Goal: Task Accomplishment & Management: Contribute content

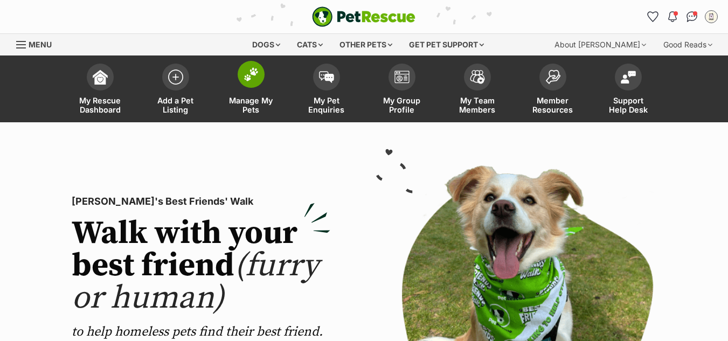
click at [250, 82] on span at bounding box center [250, 74] width 27 height 27
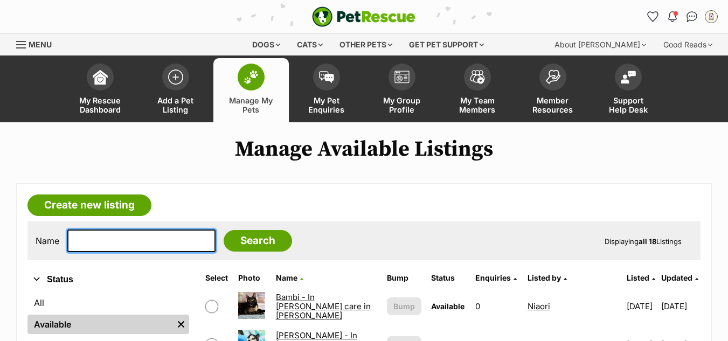
click at [139, 240] on input "text" at bounding box center [141, 240] width 148 height 23
type input "cherry"
click at [223, 230] on input "Search" at bounding box center [257, 241] width 68 height 22
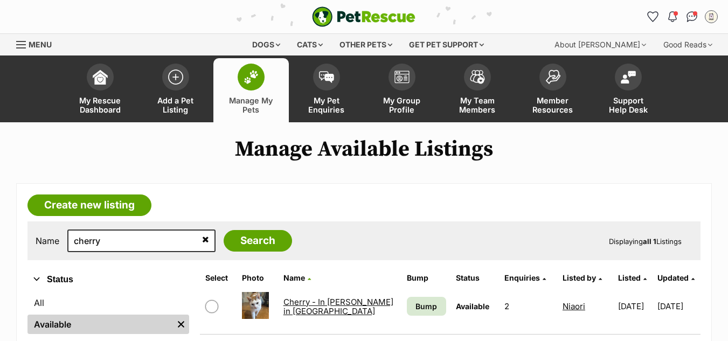
click at [296, 304] on link "Cherry - In foster in Ivanhoe" at bounding box center [338, 306] width 110 height 19
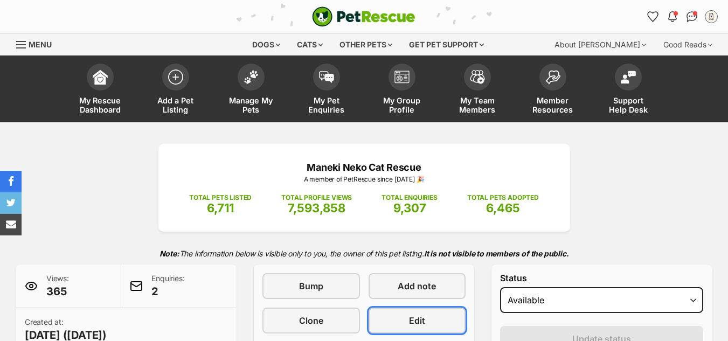
click at [403, 327] on link "Edit" at bounding box center [416, 321] width 97 height 26
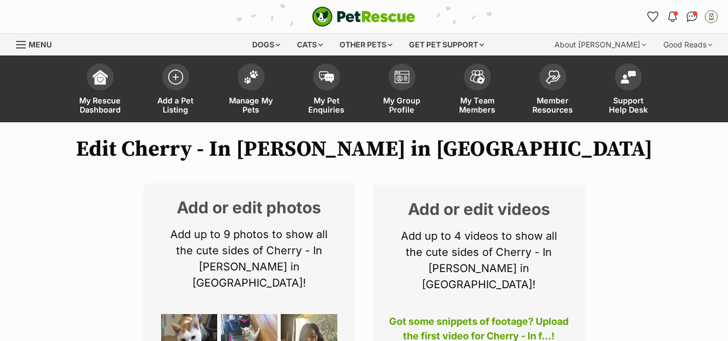
scroll to position [156, 0]
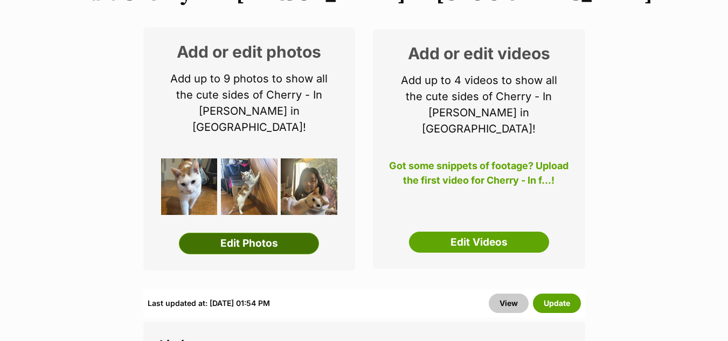
click at [242, 233] on link "Edit Photos" at bounding box center [249, 244] width 140 height 22
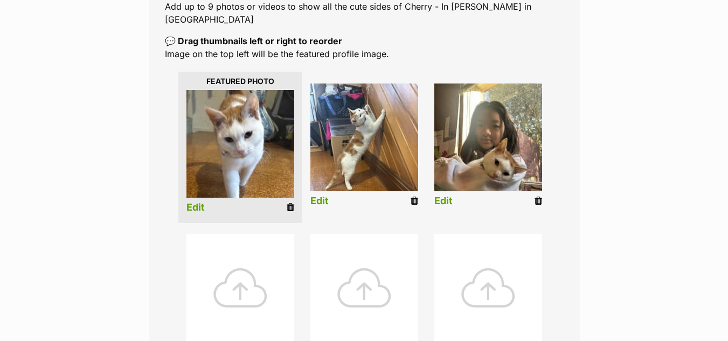
scroll to position [234, 0]
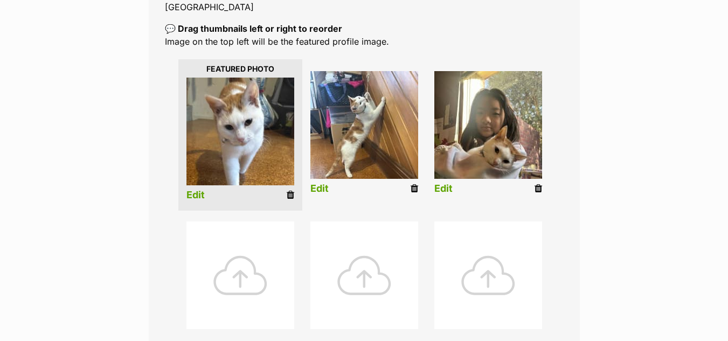
click at [536, 184] on icon at bounding box center [538, 189] width 8 height 10
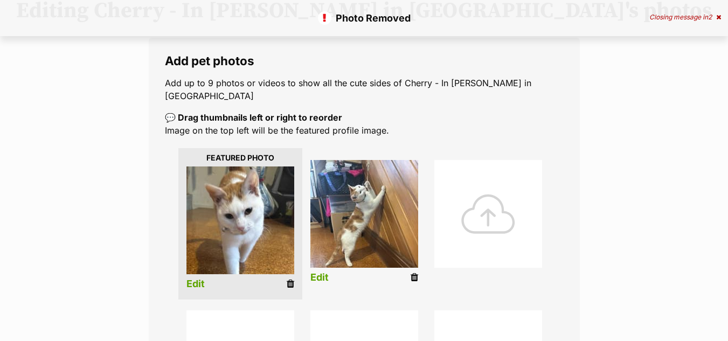
click at [415, 273] on icon at bounding box center [414, 278] width 8 height 10
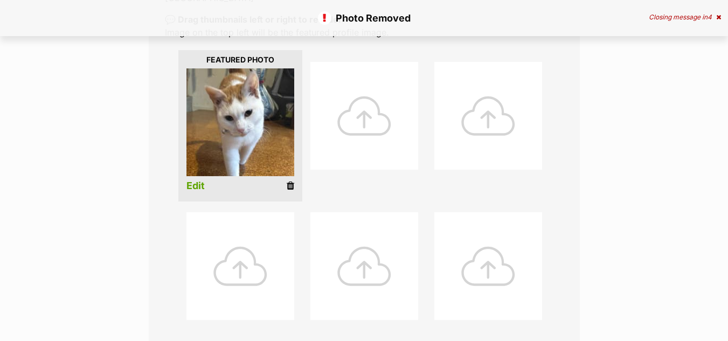
scroll to position [272, 0]
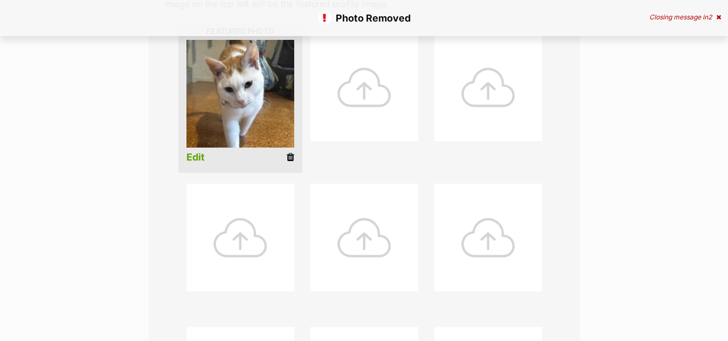
click at [289, 152] on icon at bounding box center [291, 157] width 8 height 10
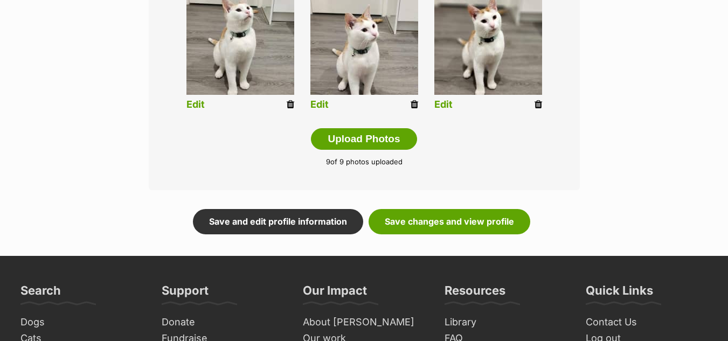
scroll to position [617, 0]
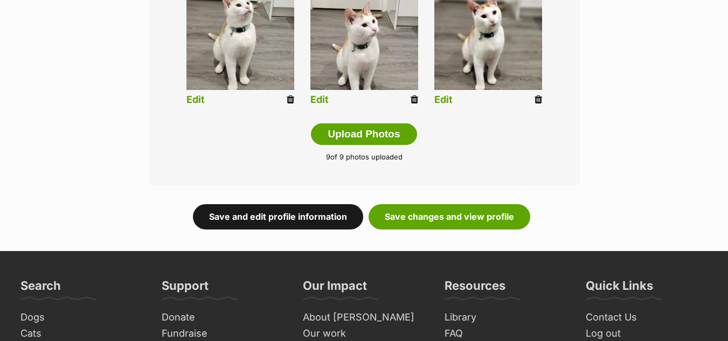
click at [297, 204] on link "Save and edit profile information" at bounding box center [278, 216] width 170 height 25
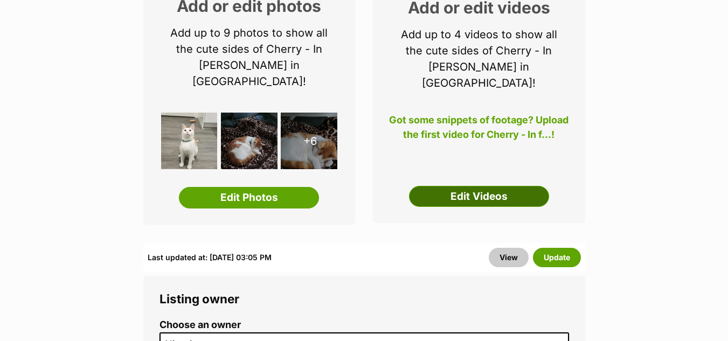
click at [460, 186] on link "Edit Videos" at bounding box center [479, 197] width 140 height 22
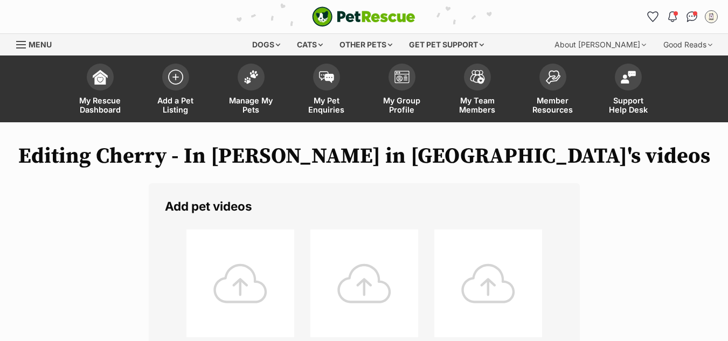
click at [269, 279] on div at bounding box center [240, 283] width 108 height 108
click at [255, 290] on div at bounding box center [240, 283] width 108 height 108
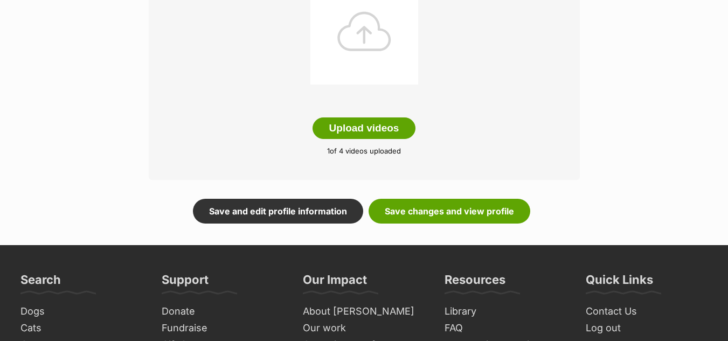
scroll to position [400, 0]
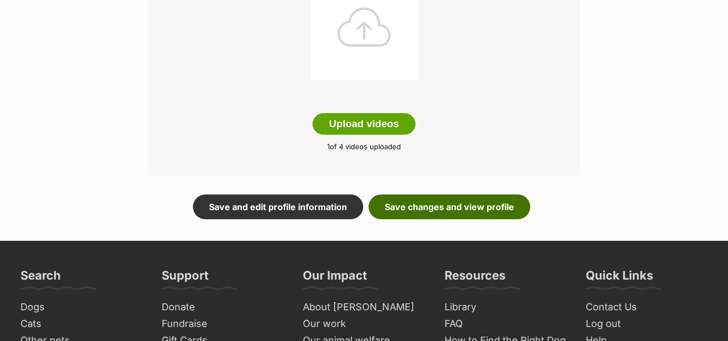
click at [417, 205] on link "Save changes and view profile" at bounding box center [449, 206] width 162 height 25
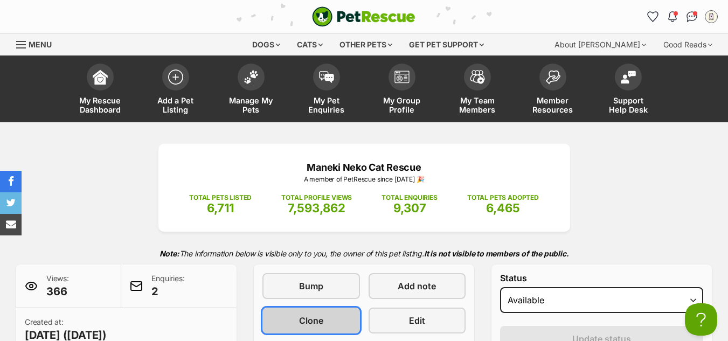
click at [320, 325] on span "Clone" at bounding box center [311, 320] width 24 height 13
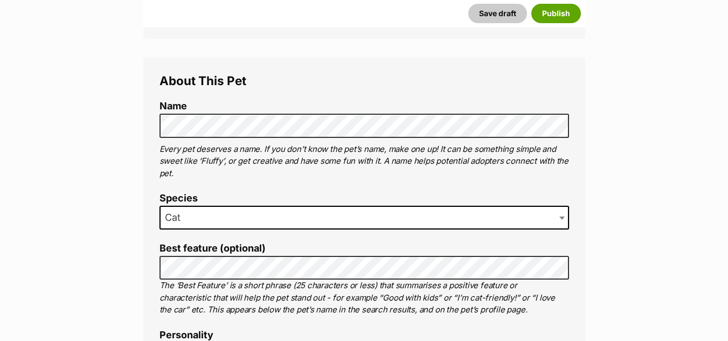
scroll to position [368, 0]
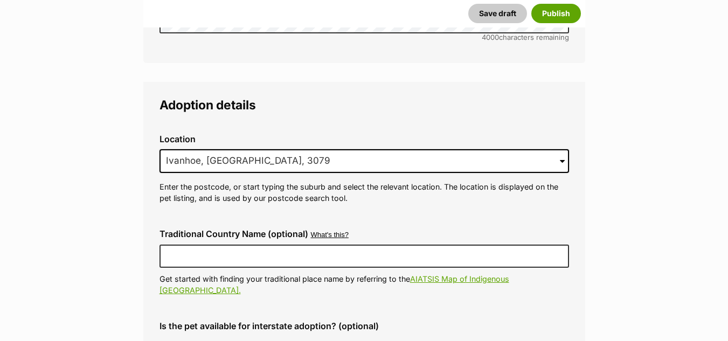
scroll to position [2756, 0]
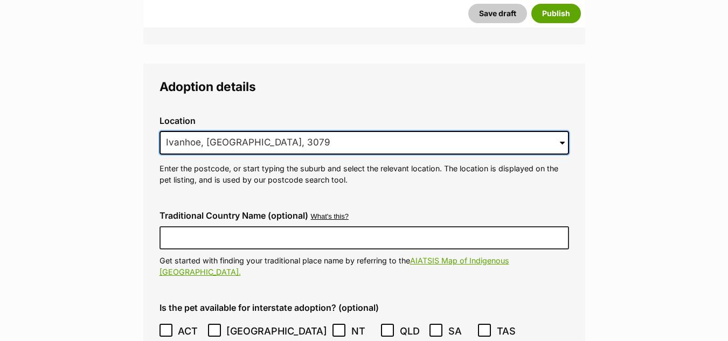
drag, startPoint x: 248, startPoint y: 115, endPoint x: 128, endPoint y: 106, distance: 121.0
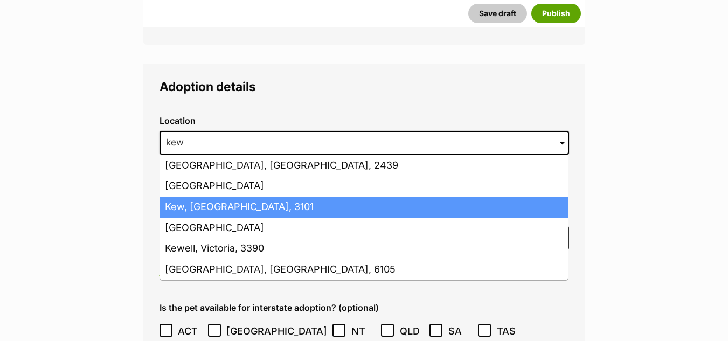
click at [186, 197] on li "Kew, Victoria, 3101" at bounding box center [364, 207] width 408 height 21
type input "Kew, Victoria, 3101"
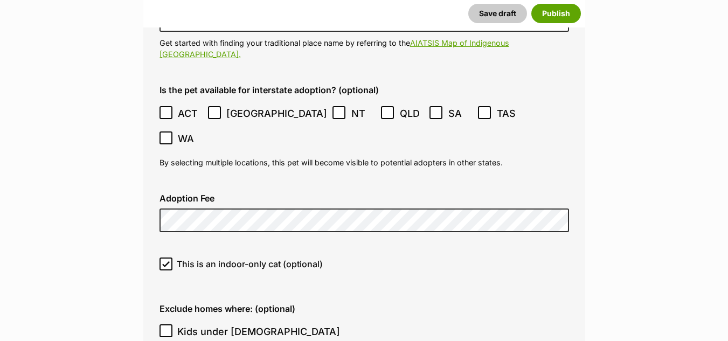
scroll to position [2982, 0]
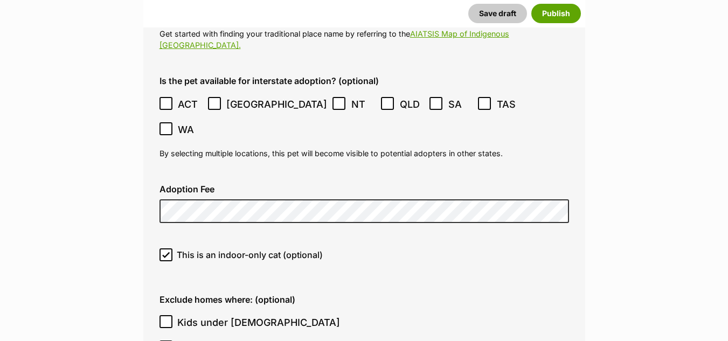
click at [164, 318] on icon at bounding box center [166, 322] width 8 height 8
click at [164, 315] on input "Kids under 5 years old" at bounding box center [165, 321] width 13 height 13
checkbox input "true"
click at [167, 340] on icon at bounding box center [166, 347] width 8 height 8
click at [167, 340] on input "Kids aged 6-12 years old" at bounding box center [165, 346] width 13 height 13
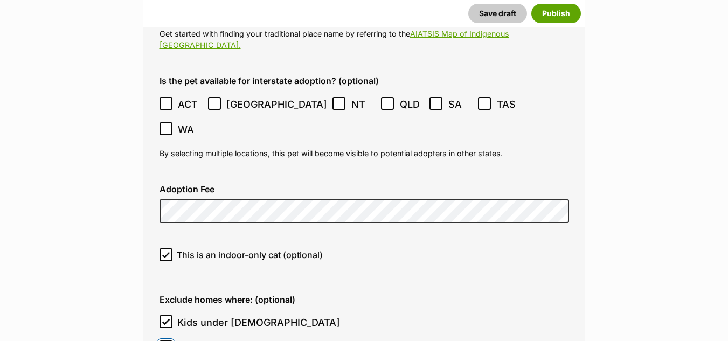
checkbox input "true"
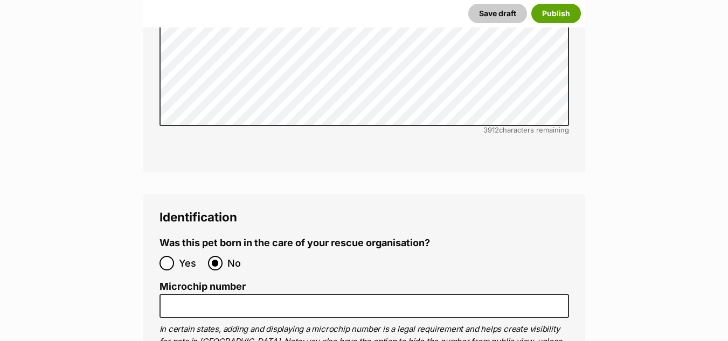
scroll to position [3736, 0]
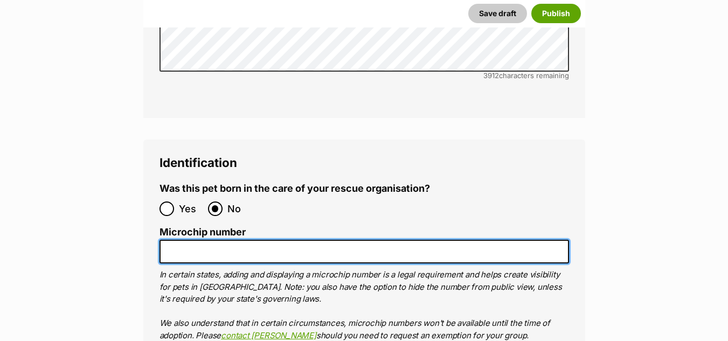
click at [165, 240] on input "Microchip number" at bounding box center [363, 252] width 409 height 24
paste input "956000015997328"
click at [165, 240] on input "956000015997328" at bounding box center [363, 252] width 409 height 24
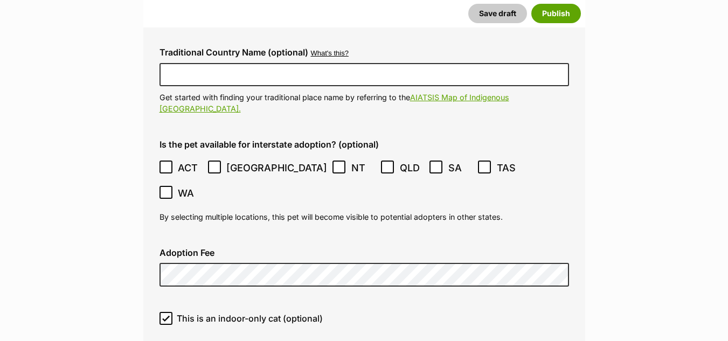
scroll to position [2764, 0]
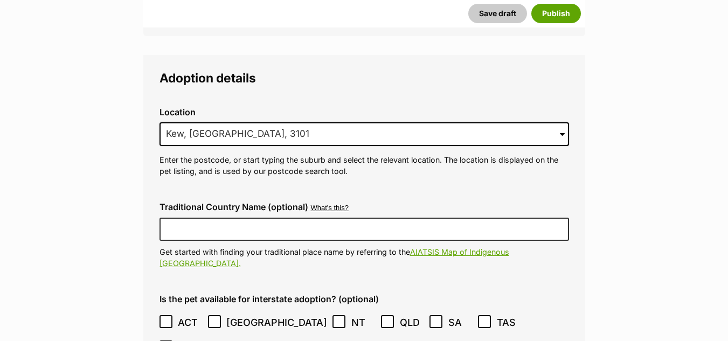
type input "956000015997328"
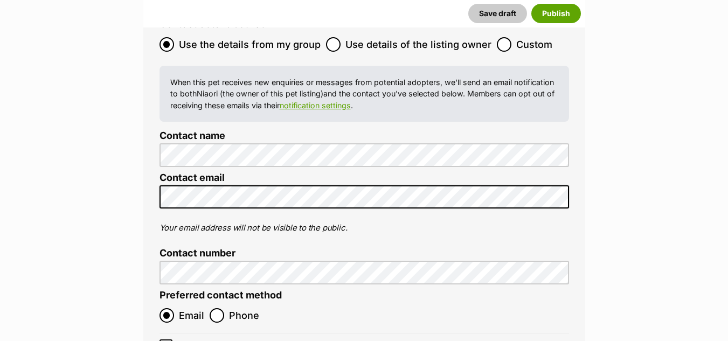
scroll to position [4489, 0]
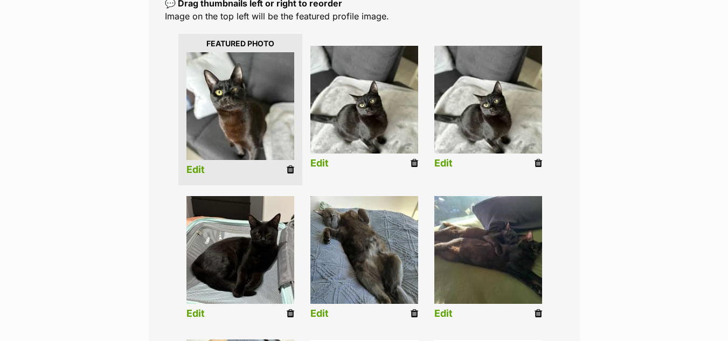
scroll to position [291, 0]
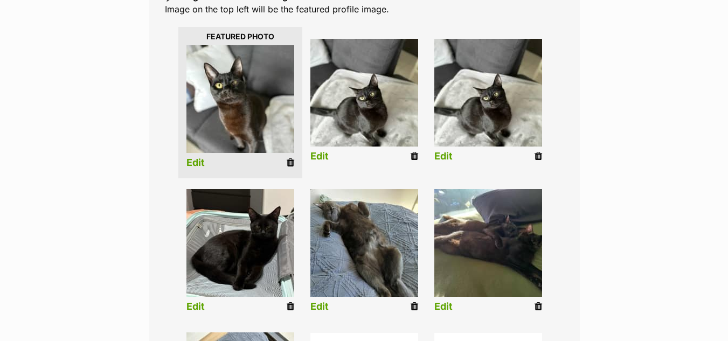
click at [538, 151] on icon at bounding box center [538, 156] width 8 height 10
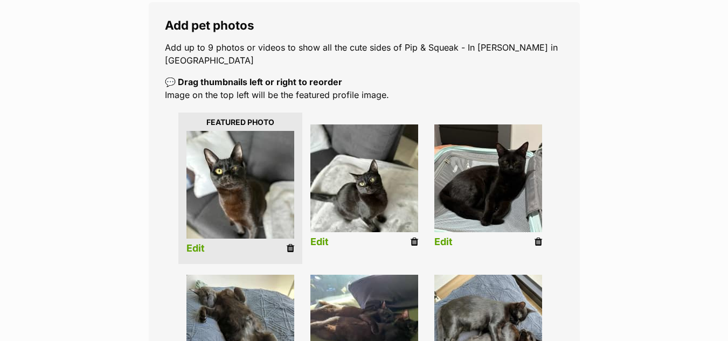
scroll to position [203, 0]
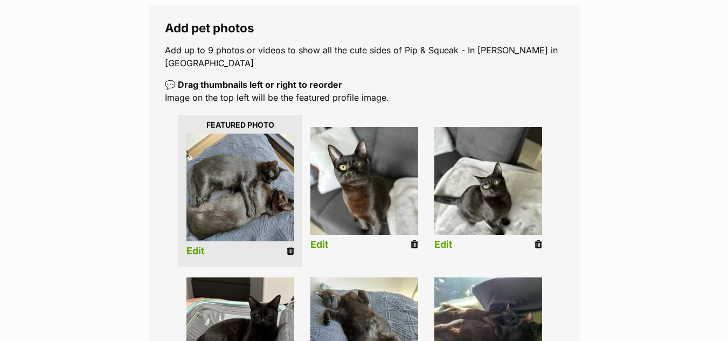
click at [192, 246] on link "Edit" at bounding box center [195, 251] width 18 height 11
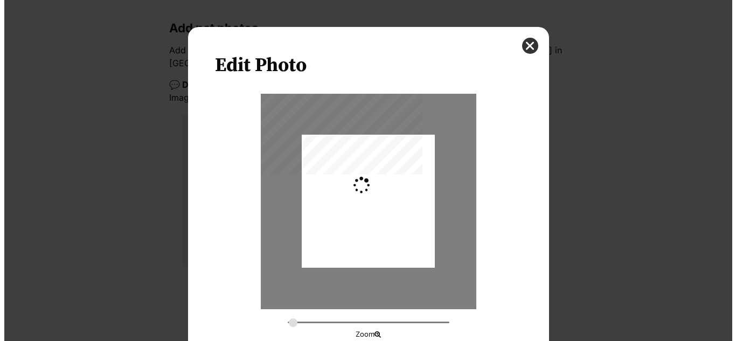
scroll to position [0, 0]
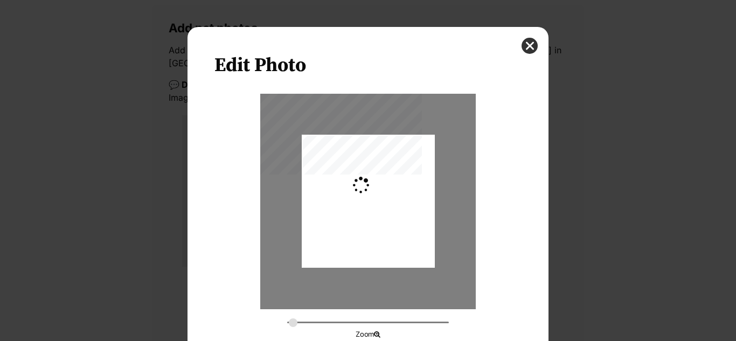
type input "0.3659"
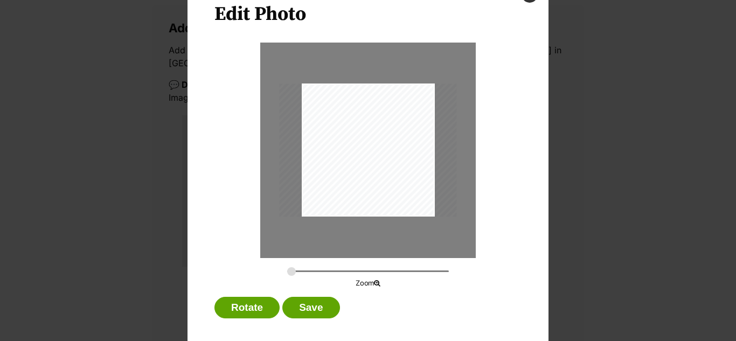
scroll to position [54, 0]
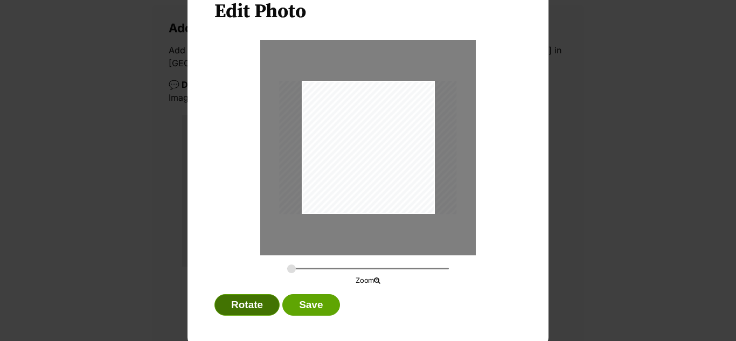
click at [244, 301] on button "Rotate" at bounding box center [246, 305] width 65 height 22
click at [241, 309] on button "Rotate" at bounding box center [246, 305] width 65 height 22
click at [240, 310] on button "Rotate" at bounding box center [246, 305] width 65 height 22
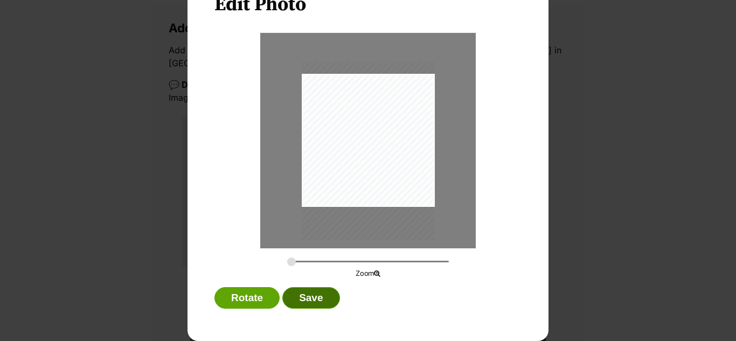
click at [303, 299] on button "Save" at bounding box center [310, 298] width 57 height 22
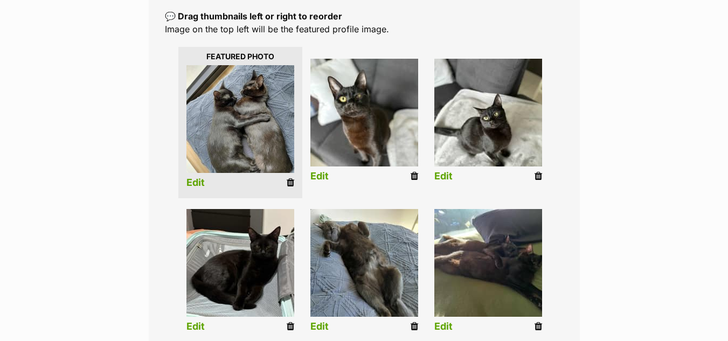
scroll to position [272, 0]
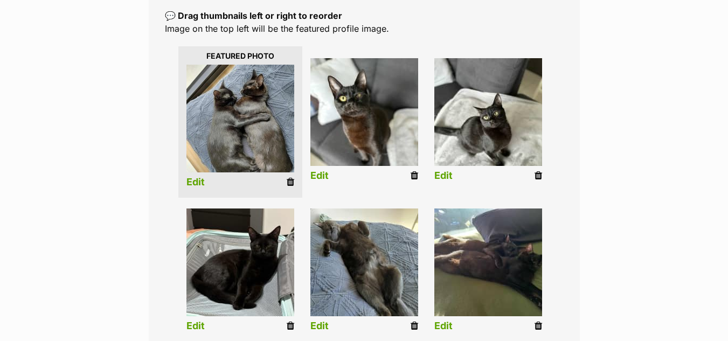
click at [446, 320] on link "Edit" at bounding box center [443, 325] width 18 height 11
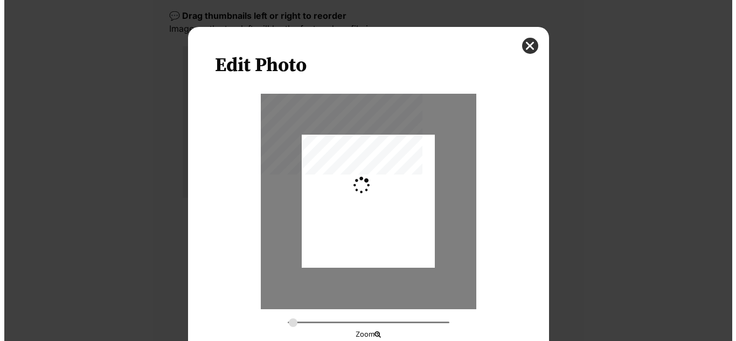
scroll to position [0, 0]
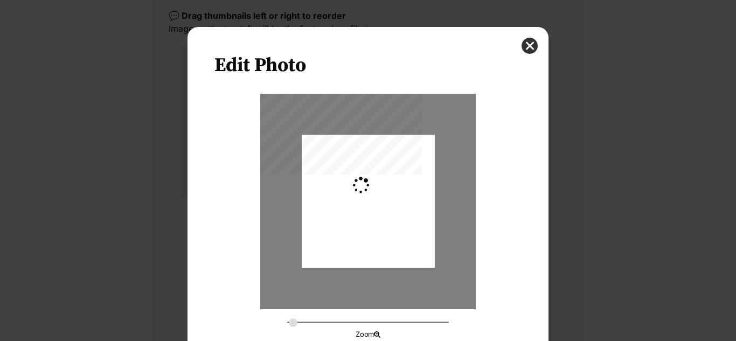
type input "0.3659"
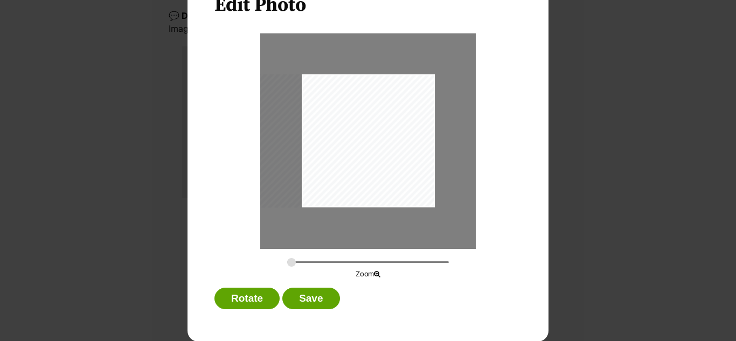
scroll to position [61, 0]
click at [311, 306] on button "Save" at bounding box center [310, 298] width 57 height 22
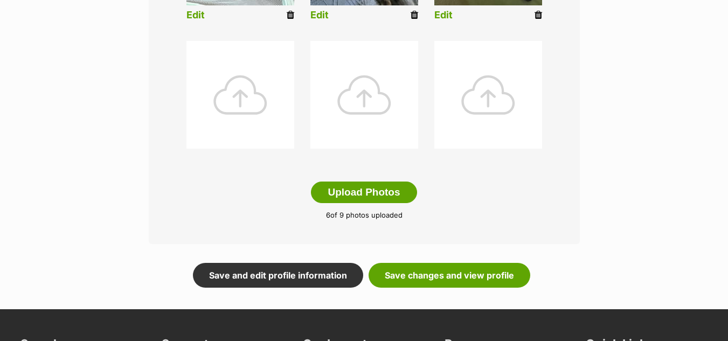
scroll to position [585, 0]
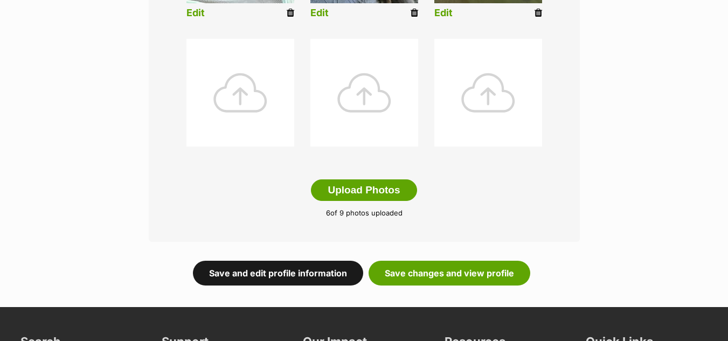
click at [298, 261] on link "Save and edit profile information" at bounding box center [278, 273] width 170 height 25
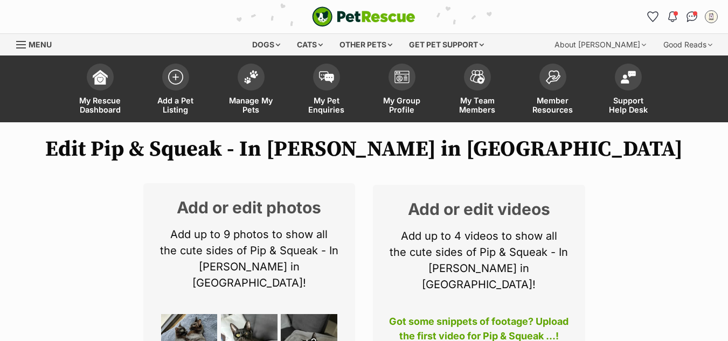
scroll to position [171, 0]
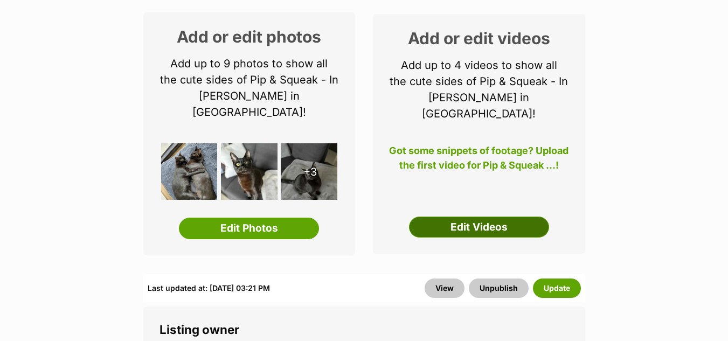
click at [485, 216] on link "Edit Videos" at bounding box center [479, 227] width 140 height 22
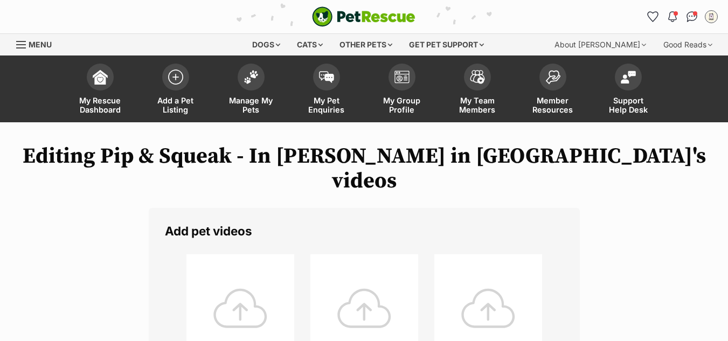
click at [254, 282] on div at bounding box center [240, 308] width 108 height 108
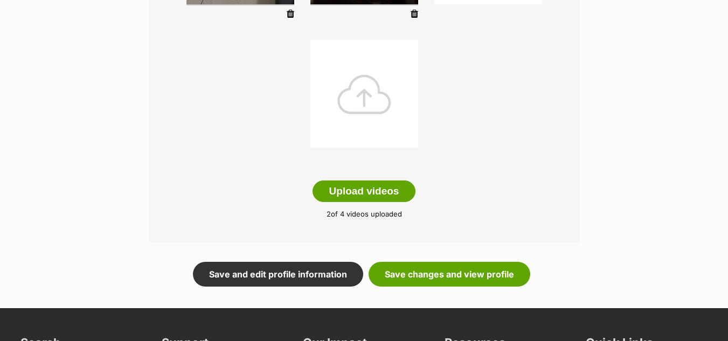
scroll to position [392, 0]
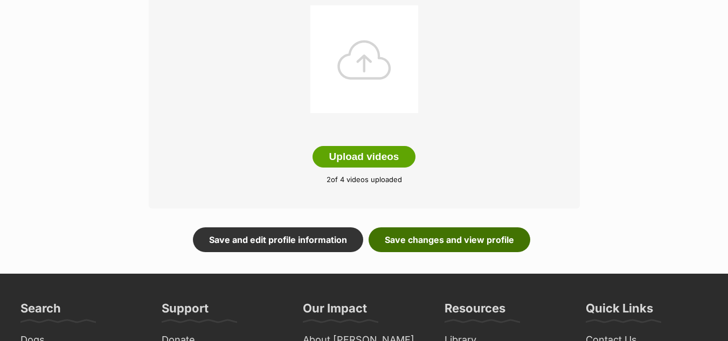
click at [422, 227] on link "Save changes and view profile" at bounding box center [449, 239] width 162 height 25
